Goal: Task Accomplishment & Management: Manage account settings

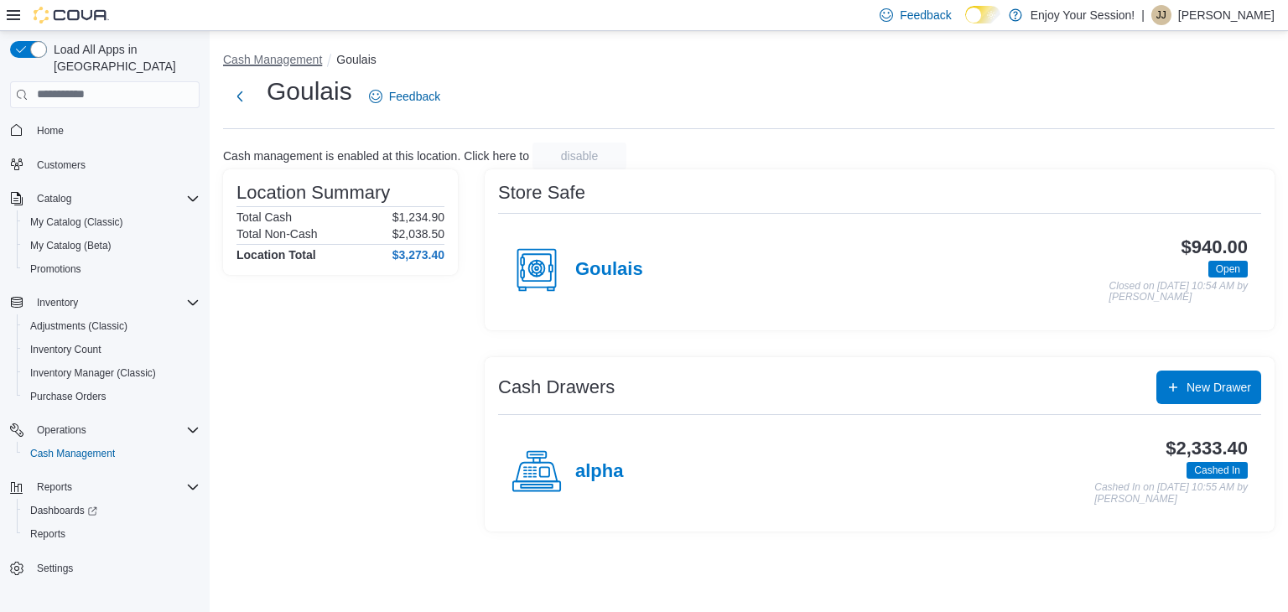
click at [279, 65] on button "Cash Management" at bounding box center [272, 59] width 99 height 13
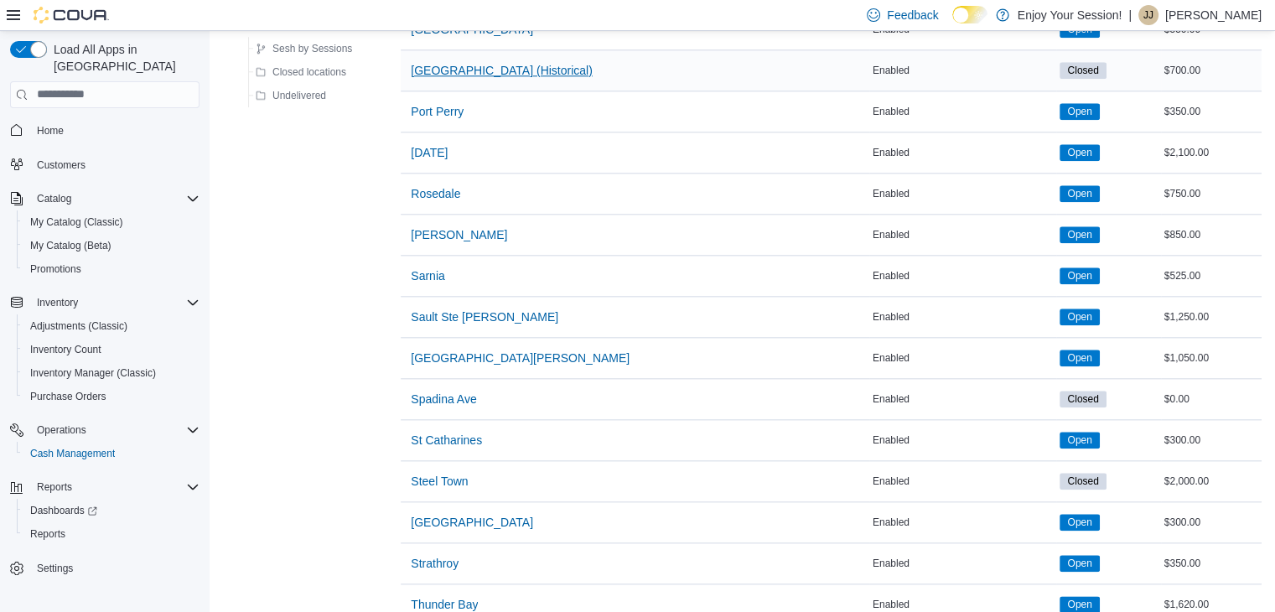
scroll to position [1845, 0]
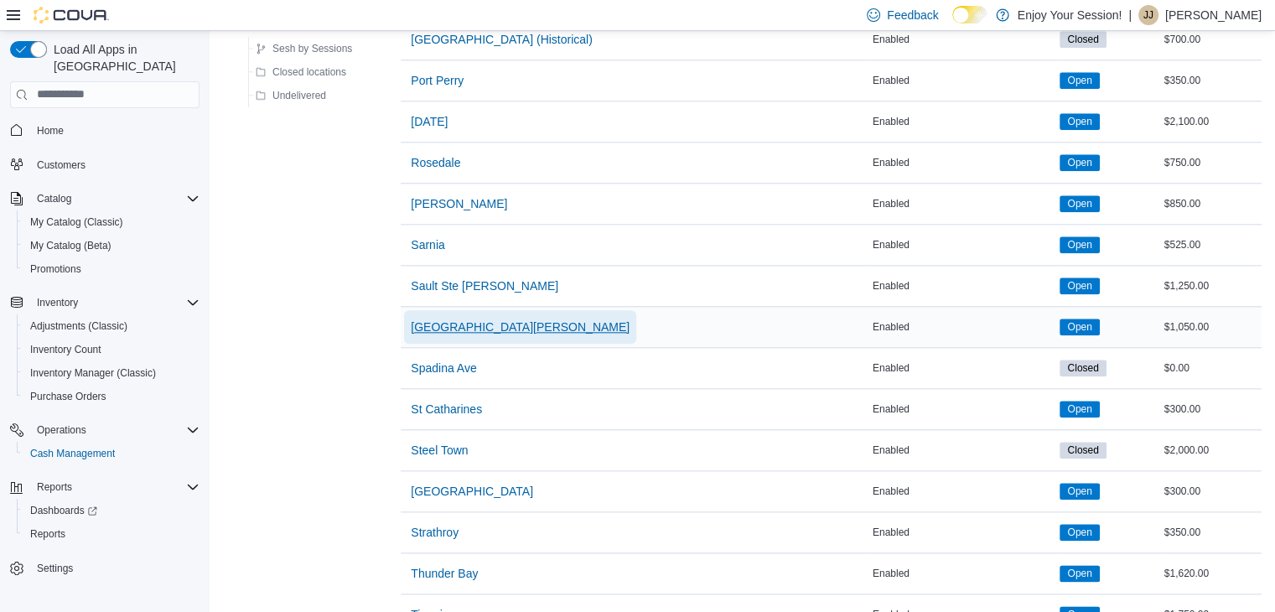
click at [451, 319] on span "Sault Ste Marie - Hillside" at bounding box center [520, 327] width 219 height 17
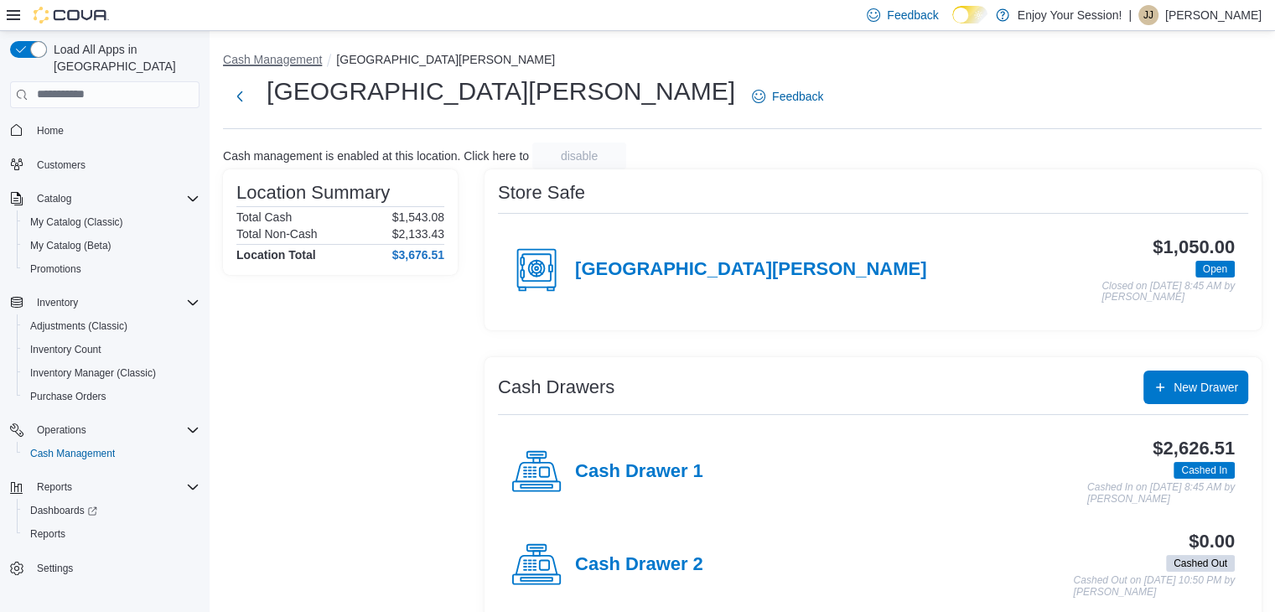
click at [279, 63] on button "Cash Management" at bounding box center [272, 59] width 99 height 13
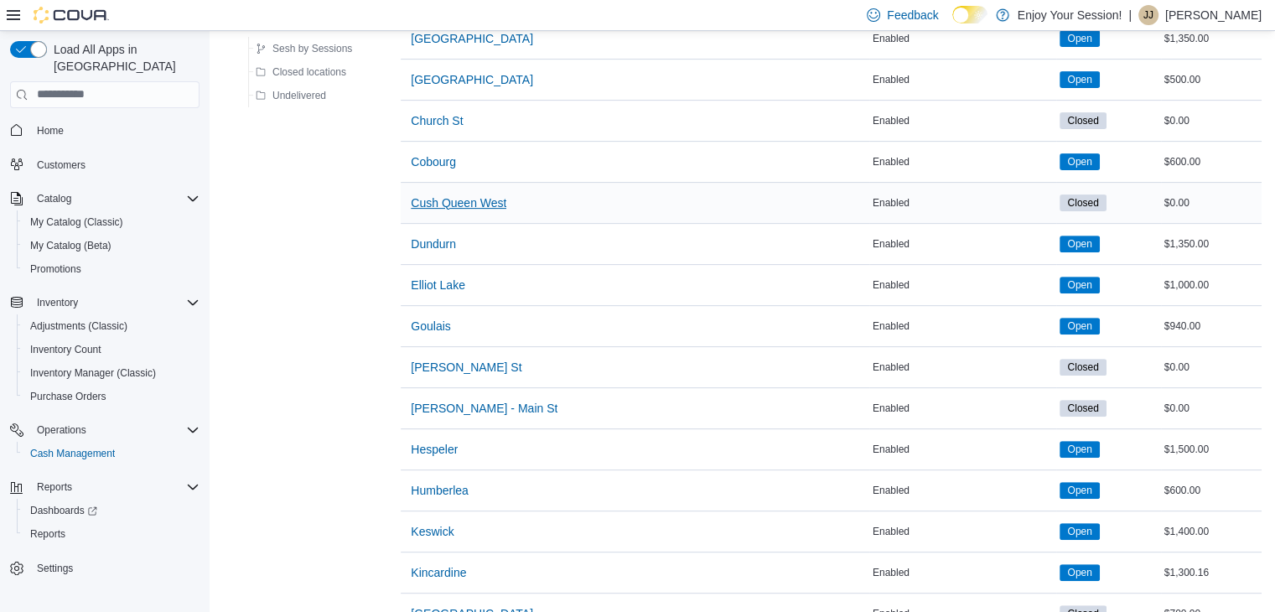
scroll to position [587, 0]
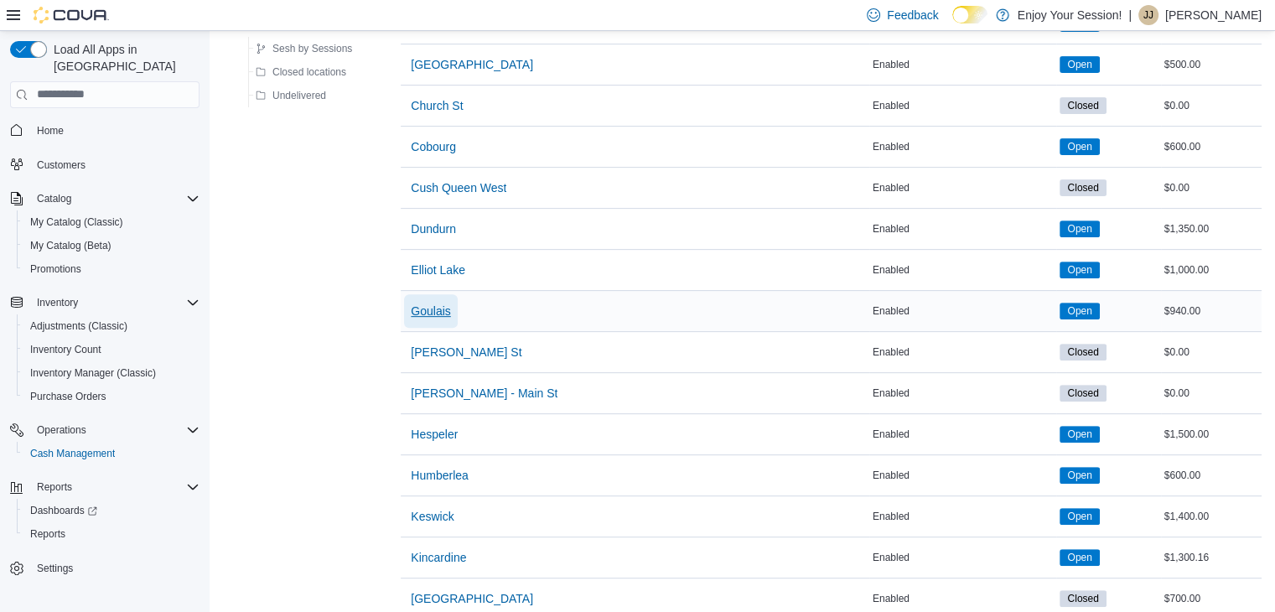
click at [435, 309] on span "Goulais" at bounding box center [430, 311] width 39 height 17
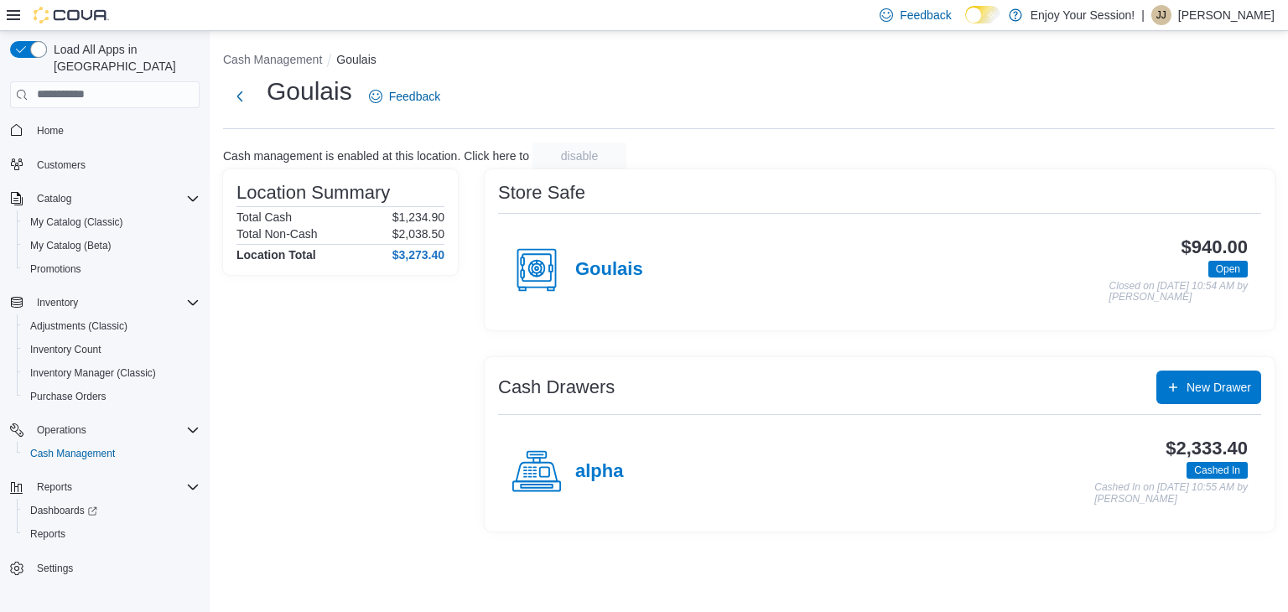
click at [537, 267] on circle at bounding box center [536, 268] width 3 height 3
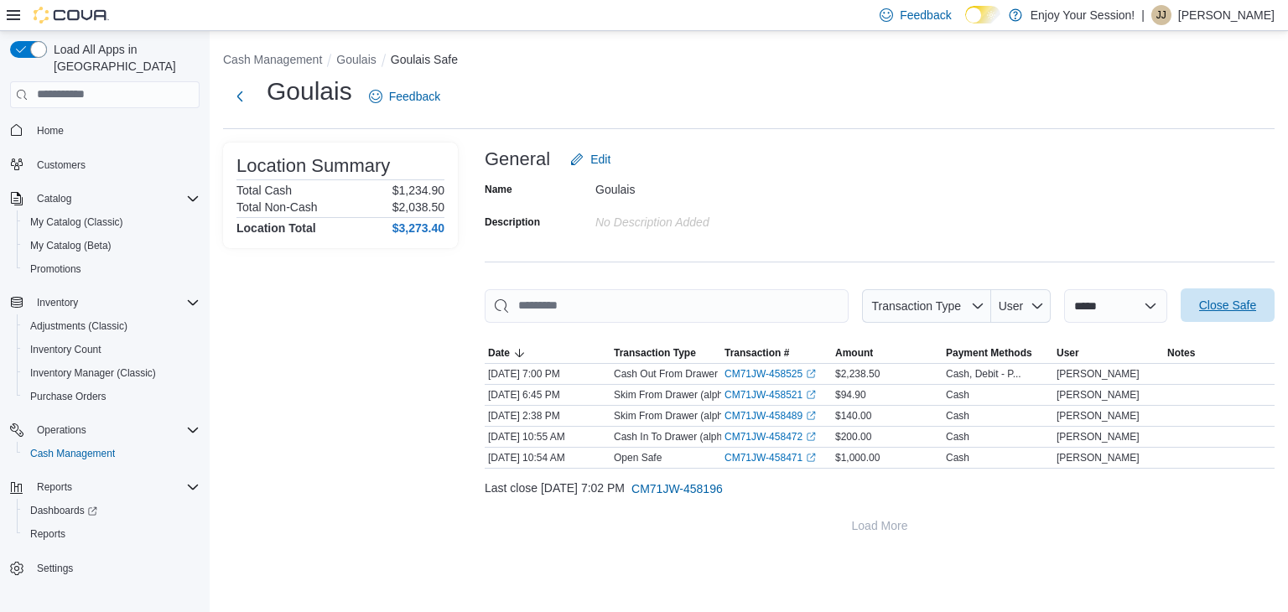
click at [1230, 309] on span "Close Safe" at bounding box center [1227, 305] width 57 height 17
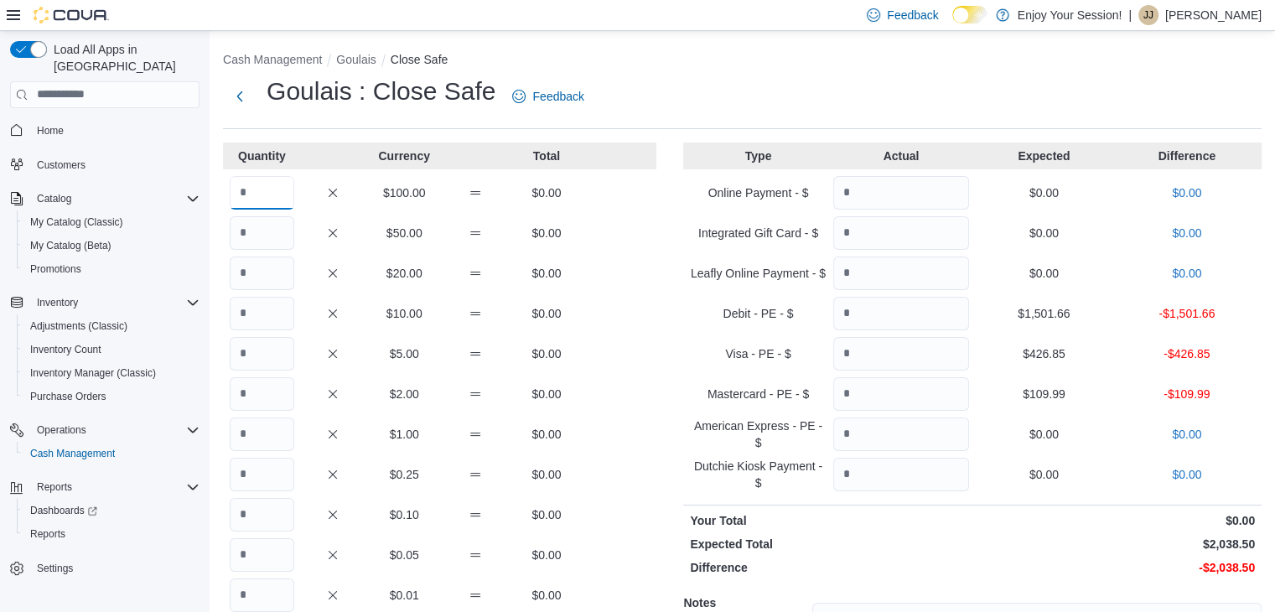
click at [268, 193] on input "Quantity" at bounding box center [262, 193] width 65 height 34
type input "**"
click at [260, 226] on input "Quantity" at bounding box center [262, 233] width 65 height 34
type input "*"
click at [265, 279] on input "Quantity" at bounding box center [262, 274] width 65 height 34
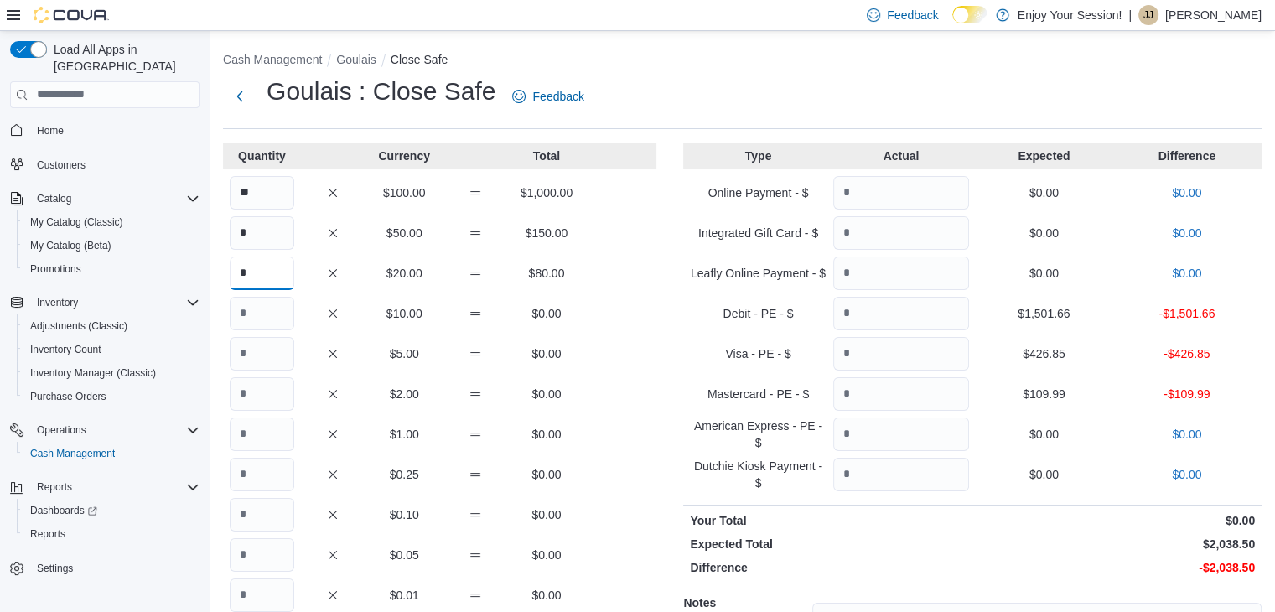
type input "*"
click at [261, 430] on input "Quantity" at bounding box center [262, 435] width 65 height 34
type input "*"
click at [254, 474] on input "Quantity" at bounding box center [262, 475] width 65 height 34
type input "*"
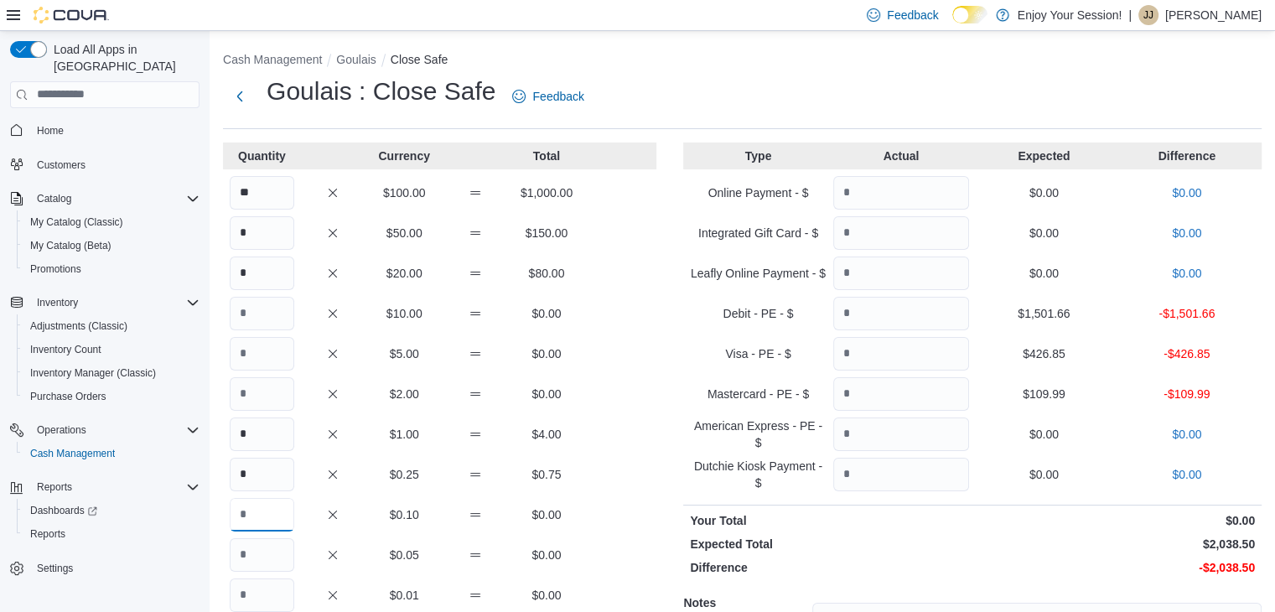
click at [252, 513] on input "Quantity" at bounding box center [262, 515] width 65 height 34
type input "*"
click at [254, 555] on input "Quantity" at bounding box center [262, 555] width 65 height 34
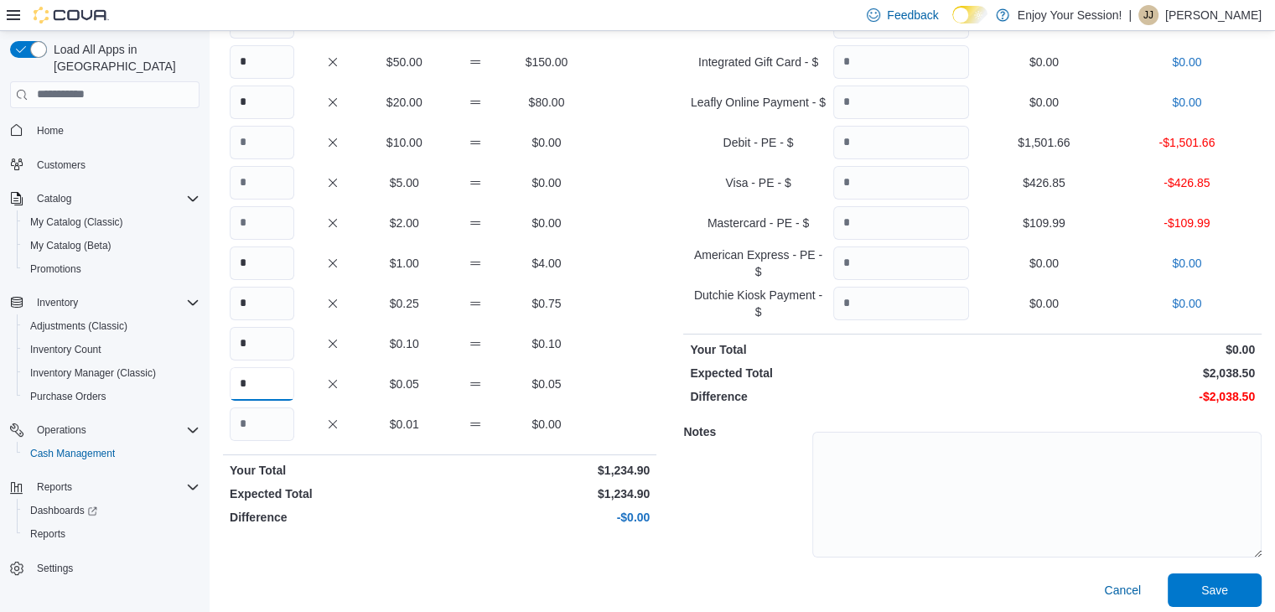
scroll to position [179, 0]
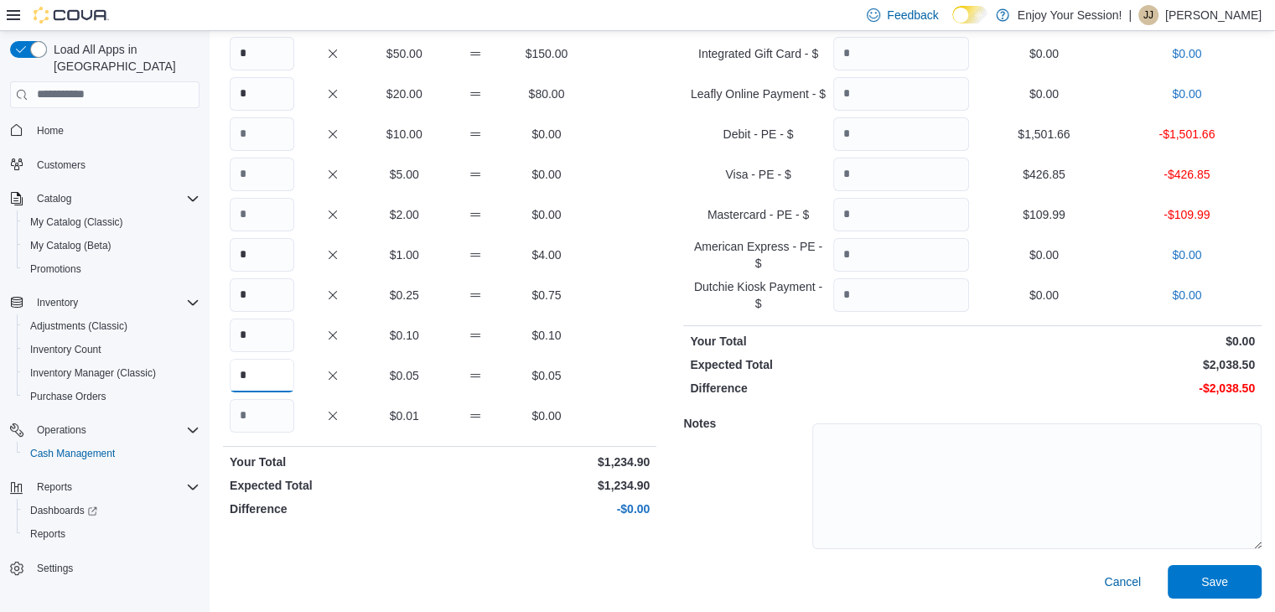
type input "*"
click at [896, 132] on input "Quantity" at bounding box center [902, 134] width 136 height 34
type input "*******"
click at [887, 173] on input "Quantity" at bounding box center [902, 175] width 136 height 34
type input "******"
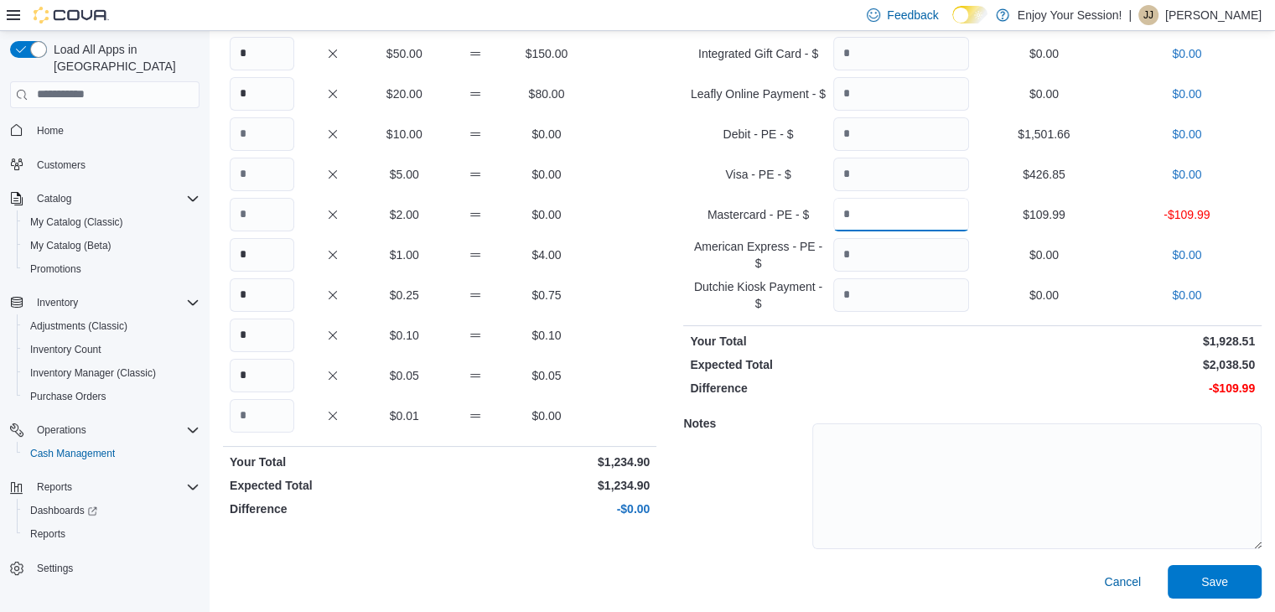
click at [866, 221] on input "Quantity" at bounding box center [902, 215] width 136 height 34
type input "******"
click at [1228, 574] on span "Save" at bounding box center [1215, 581] width 27 height 17
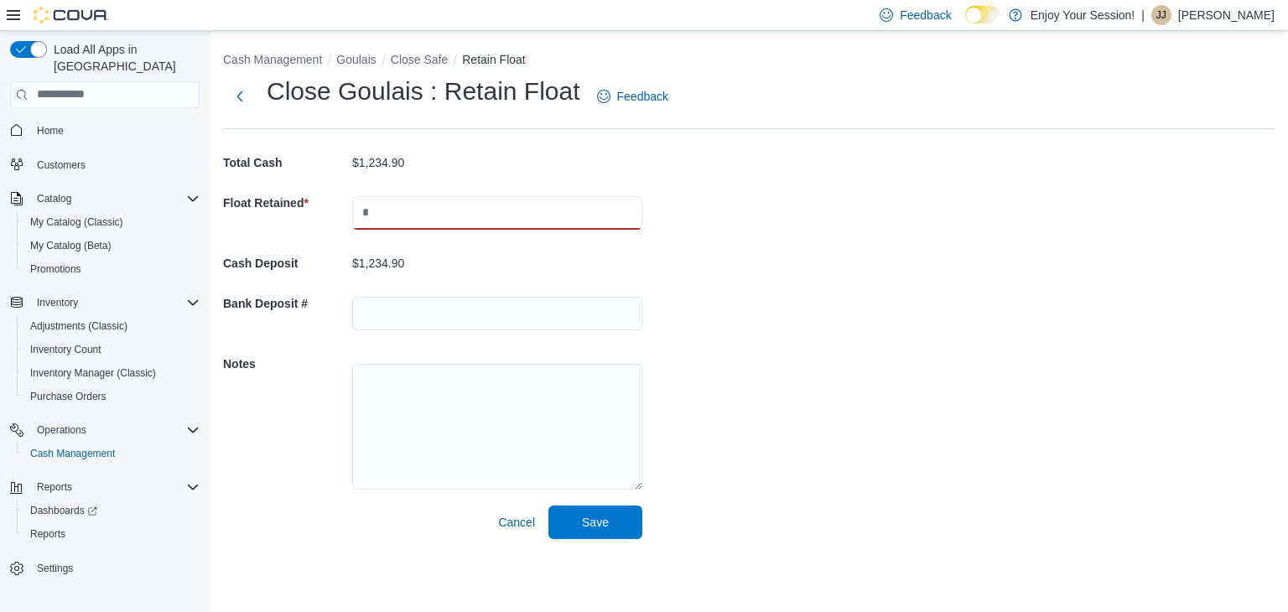
click at [443, 199] on input "text" at bounding box center [497, 213] width 290 height 34
type input "****"
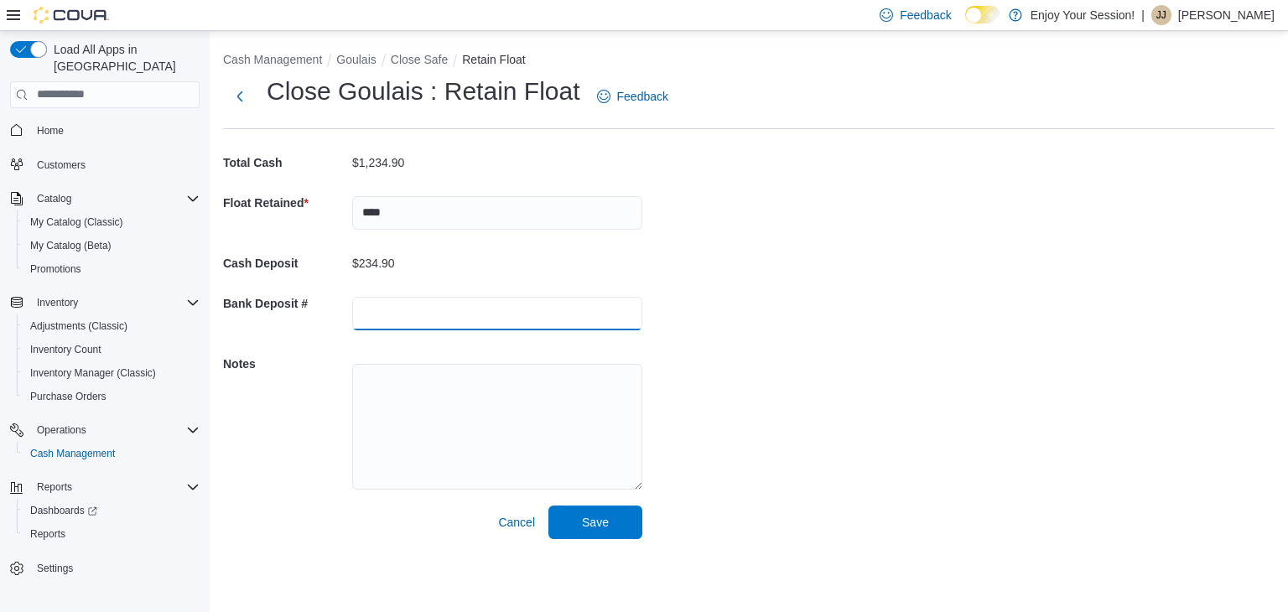
click at [395, 317] on input "text" at bounding box center [497, 314] width 290 height 34
type input "********"
click at [600, 522] on span "Save" at bounding box center [595, 521] width 27 height 17
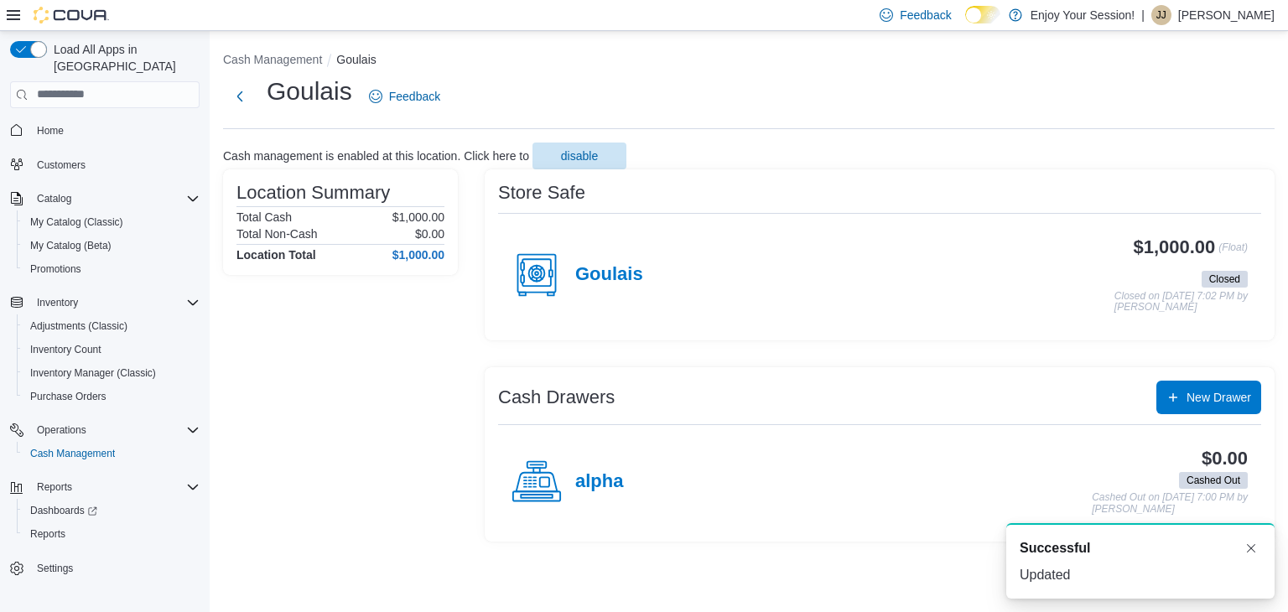
click at [1195, 18] on p "[PERSON_NAME]" at bounding box center [1226, 15] width 96 height 20
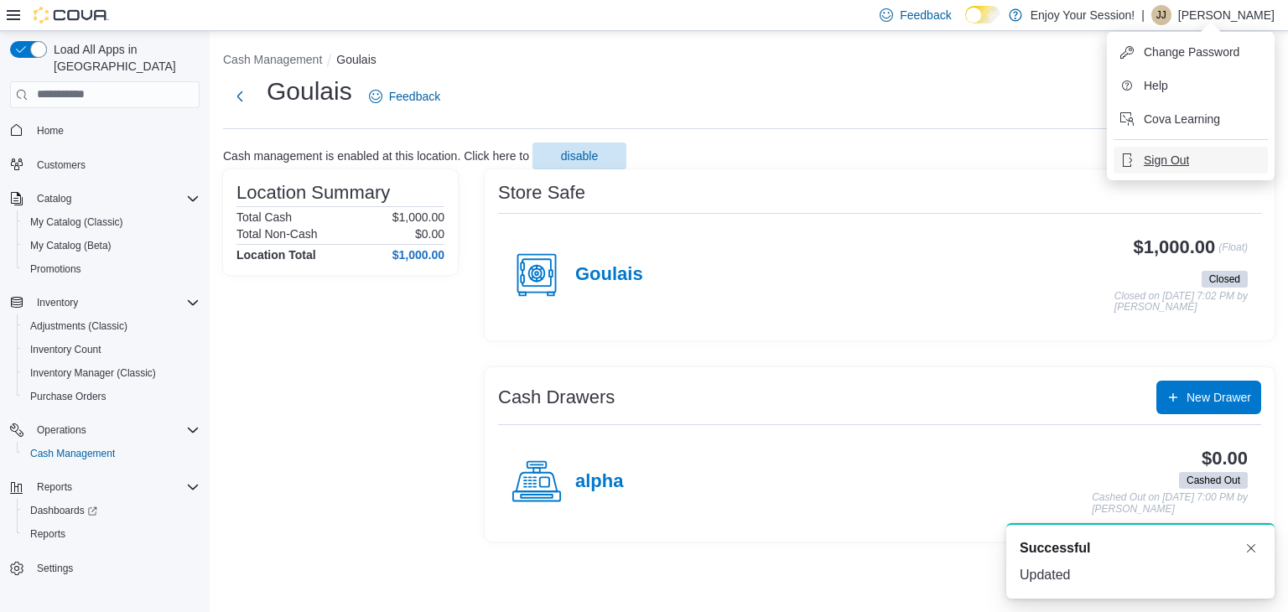
click at [1166, 158] on span "Sign Out" at bounding box center [1166, 160] width 45 height 17
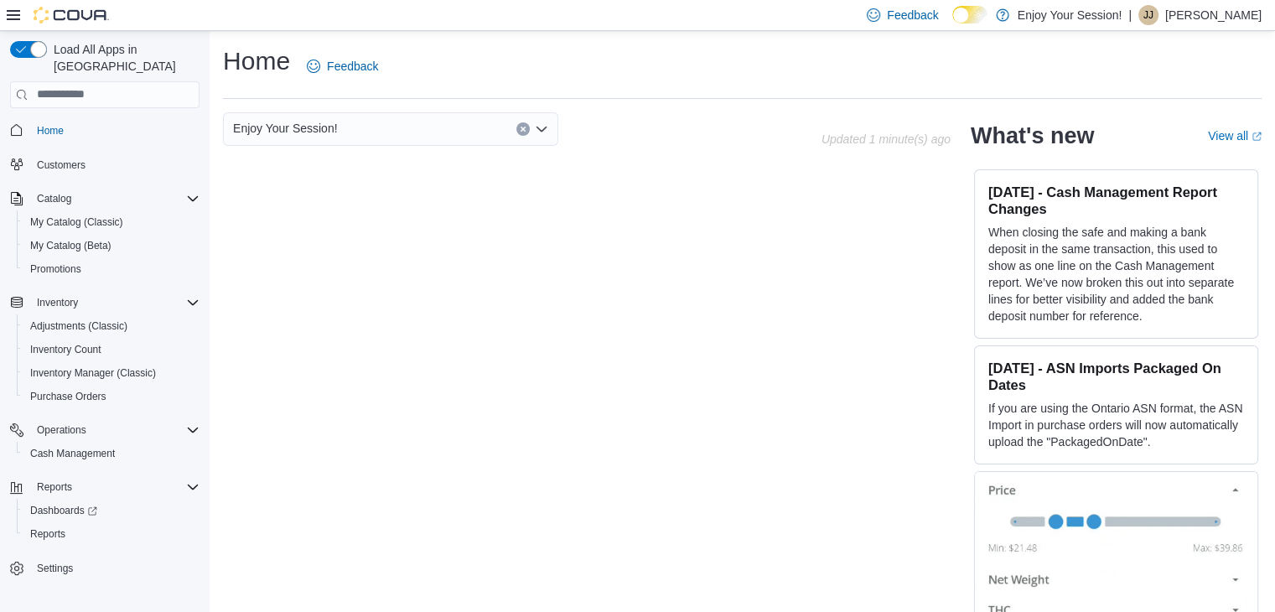
click at [1215, 21] on p "[PERSON_NAME]" at bounding box center [1214, 15] width 96 height 20
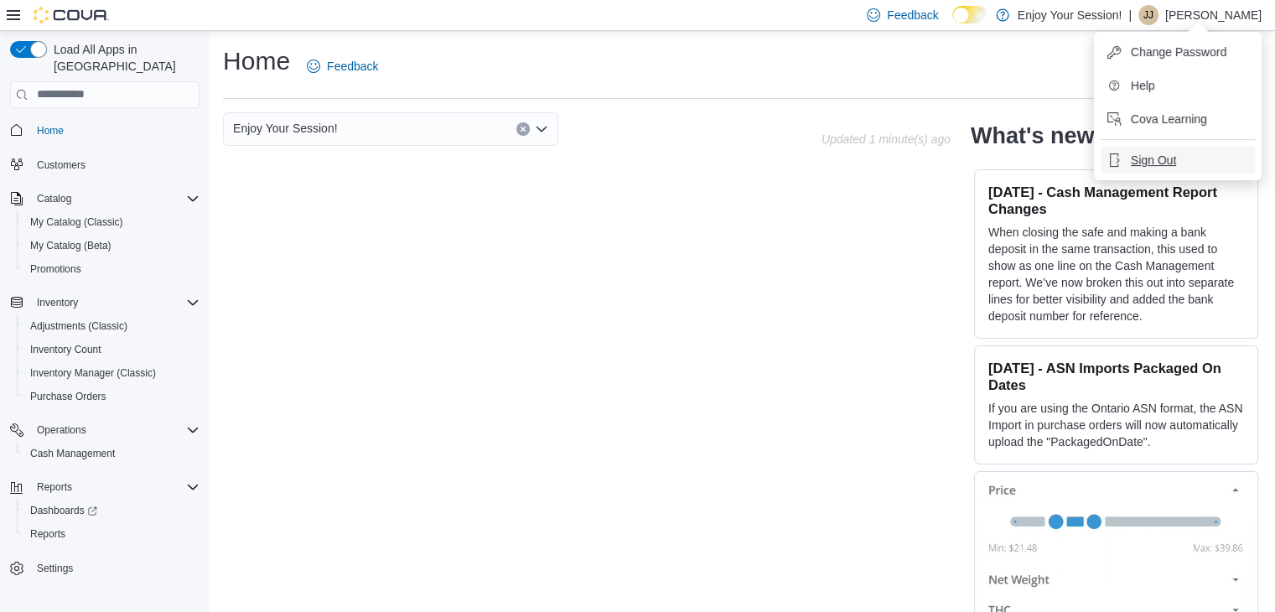
click at [1158, 158] on span "Sign Out" at bounding box center [1153, 160] width 45 height 17
